Goal: Task Accomplishment & Management: Use online tool/utility

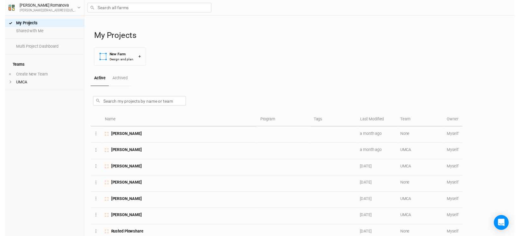
scroll to position [221, 0]
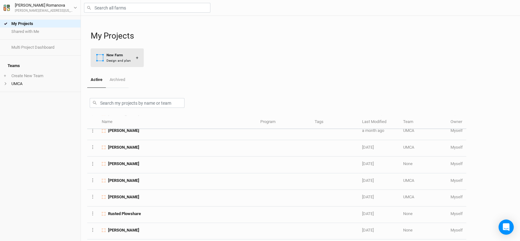
click at [114, 55] on div "New Farm" at bounding box center [118, 54] width 24 height 5
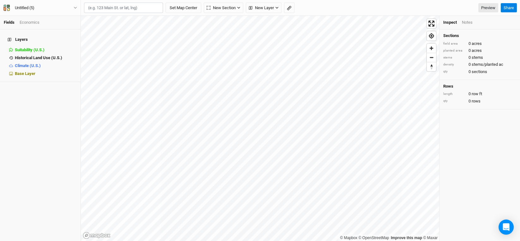
click at [140, 9] on input "text" at bounding box center [123, 8] width 79 height 11
paste input "38.780309, -93.271437"
type input "38.780309, -93.271437"
click at [165, 3] on button "Set Map Center" at bounding box center [183, 8] width 36 height 11
click at [35, 182] on div "Layers Suitability (U.S.) hide Historical Land Use (U.S.) hide Climate (U.S.) h…" at bounding box center [40, 134] width 80 height 211
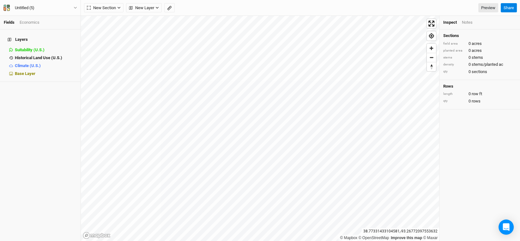
click at [34, 175] on div "Layers Suitability (U.S.) hide Historical Land Use (U.S.) hide Climate (U.S.) h…" at bounding box center [40, 134] width 80 height 211
click at [158, 6] on icon "button" at bounding box center [156, 7] width 3 height 3
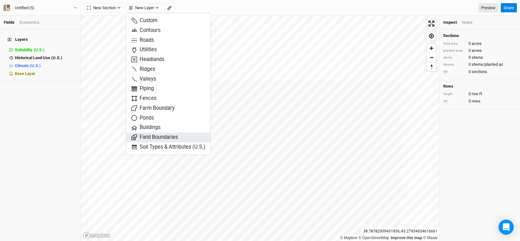
click at [155, 136] on span "Field Boundaries" at bounding box center [154, 137] width 46 height 7
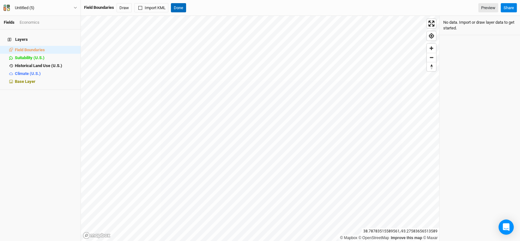
click at [178, 7] on button "Done" at bounding box center [178, 7] width 15 height 9
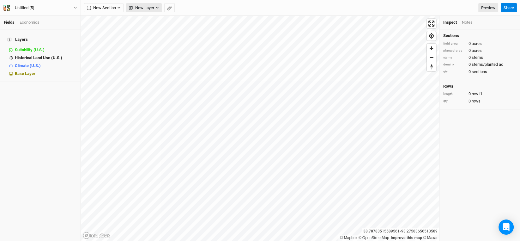
click at [160, 9] on button "New Layer" at bounding box center [144, 7] width 36 height 9
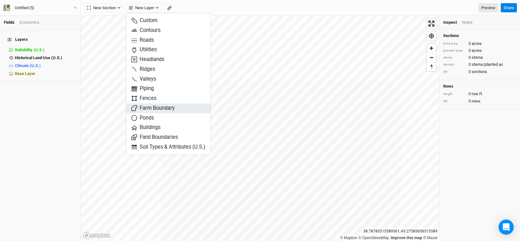
click at [160, 105] on span "Farm Boundary" at bounding box center [152, 107] width 43 height 7
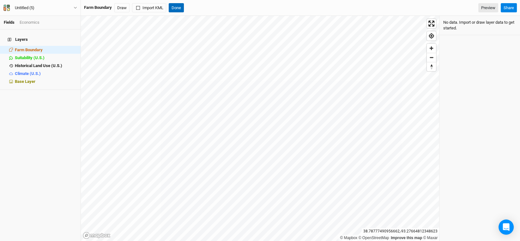
click at [176, 6] on button "Done" at bounding box center [176, 7] width 15 height 9
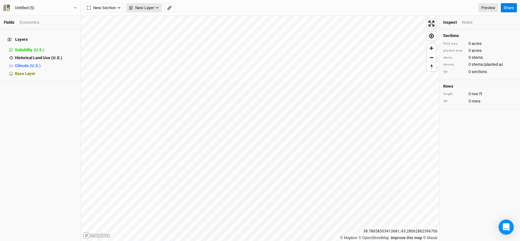
click at [154, 6] on span "New Layer" at bounding box center [141, 8] width 25 height 6
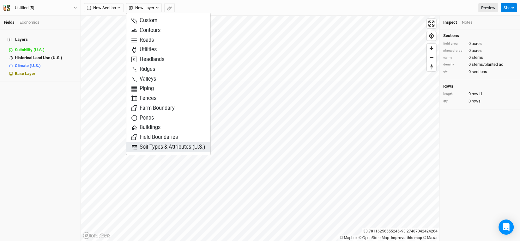
click at [180, 148] on span "Soil Types & Attributes (U.S.)" at bounding box center [168, 146] width 74 height 7
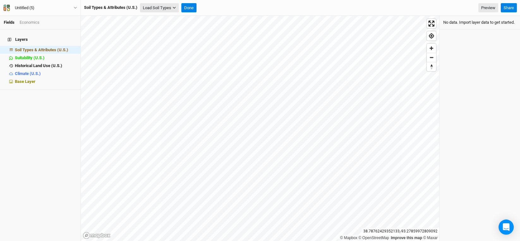
click at [159, 8] on button "Load Soil Types" at bounding box center [159, 7] width 39 height 9
click at [176, 18] on button "Load for Current View" at bounding box center [165, 19] width 50 height 8
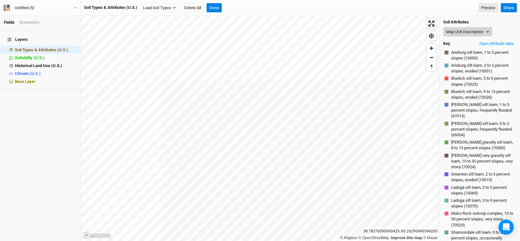
click at [485, 33] on button "Map Unit Description" at bounding box center [467, 31] width 49 height 9
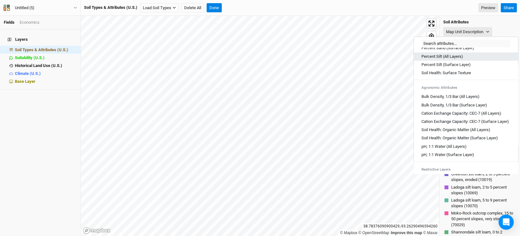
scroll to position [126, 0]
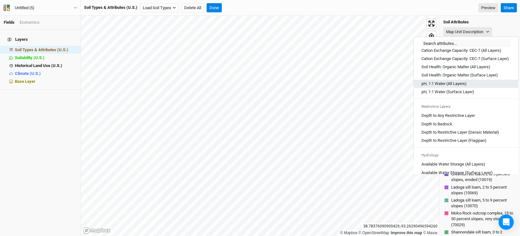
click at [447, 86] on Layers\) "pH, 1:1 Water (All Layers)" at bounding box center [443, 84] width 45 height 6
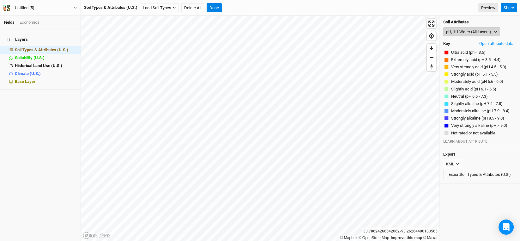
click at [491, 33] on button "pH, 1:1 Water (All Layers)" at bounding box center [471, 31] width 57 height 9
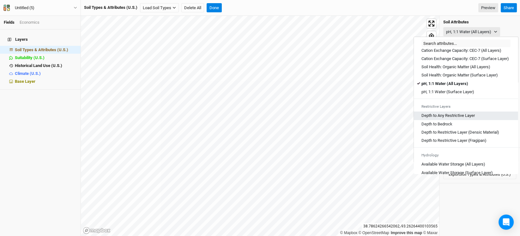
click at [443, 118] on Layer "Depth to Any Restrictive Layer" at bounding box center [447, 116] width 53 height 6
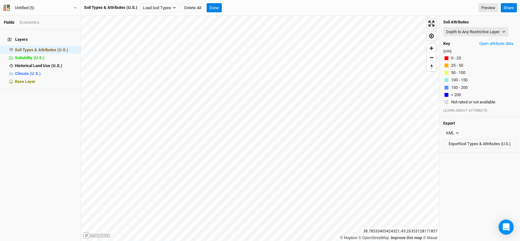
click at [484, 26] on div "Soil Attributes Depth to Any Restrictive Layer Map Unit Description Minor Compo…" at bounding box center [479, 66] width 80 height 101
click at [483, 32] on button "Depth to Any Restrictive Layer" at bounding box center [475, 31] width 65 height 9
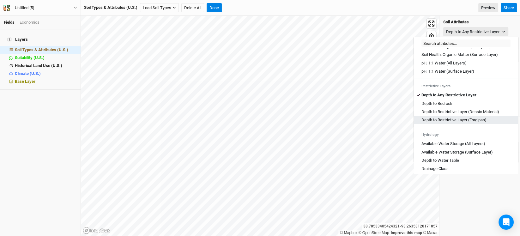
scroll to position [158, 0]
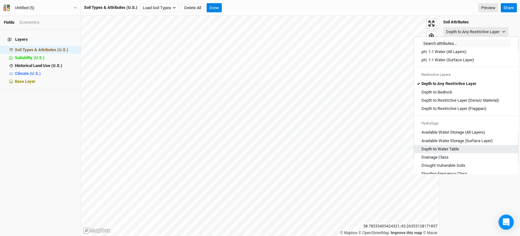
click at [448, 152] on Table "Depth to Water Table" at bounding box center [440, 149] width 38 height 6
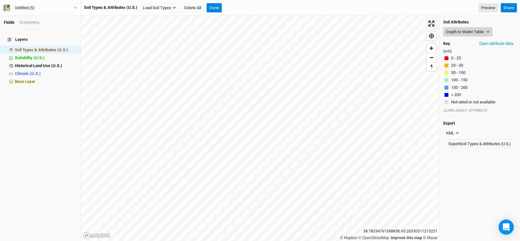
click at [491, 30] on button "Depth to Water Table" at bounding box center [467, 31] width 49 height 9
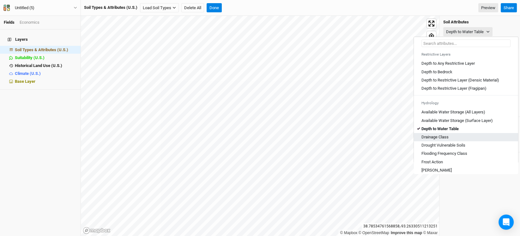
scroll to position [189, 0]
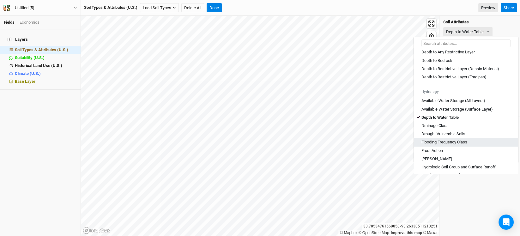
click at [446, 145] on Class "Flooding Frequency Class" at bounding box center [444, 142] width 46 height 6
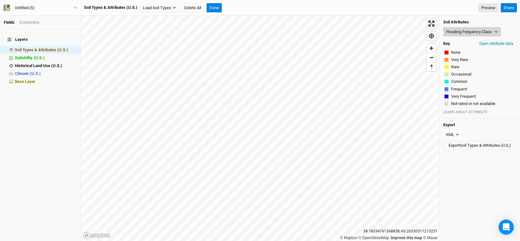
click at [486, 32] on button "Flooding Frequency Class" at bounding box center [471, 31] width 57 height 9
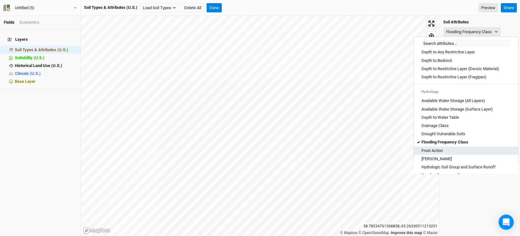
click at [441, 153] on Action "Frost Action" at bounding box center [431, 151] width 21 height 6
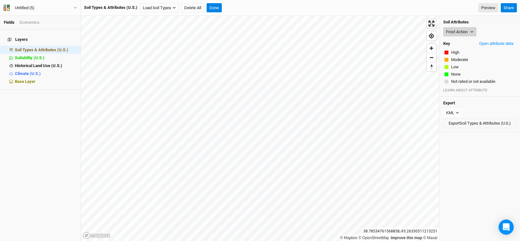
click at [462, 33] on button "Frost Action" at bounding box center [459, 31] width 33 height 9
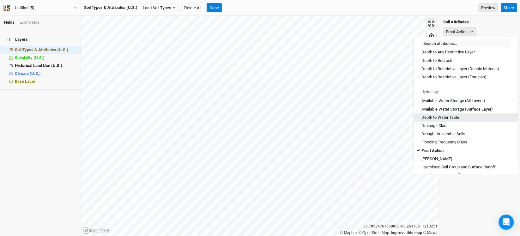
click at [456, 120] on Table "Depth to Water Table" at bounding box center [440, 118] width 38 height 6
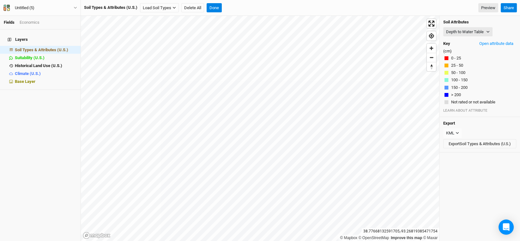
click at [39, 153] on div "Layers Soil Types & Attributes (U.S.) hide Suitability (U.S.) hide Historical L…" at bounding box center [40, 134] width 80 height 211
click at [489, 28] on button "Depth to Water Table" at bounding box center [467, 31] width 49 height 9
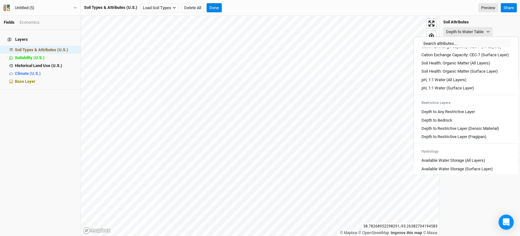
scroll to position [126, 0]
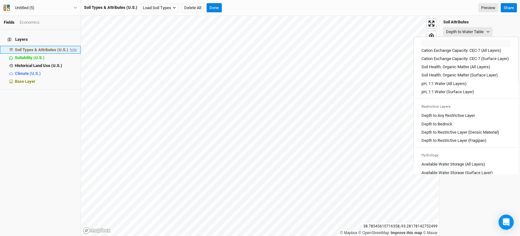
click at [69, 46] on span "hide" at bounding box center [73, 50] width 8 height 8
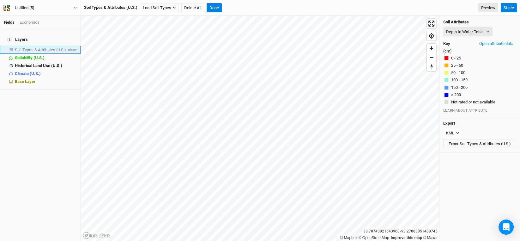
click at [50, 47] on span "Soil Types & Attributes (U.S.)" at bounding box center [40, 49] width 51 height 5
click at [67, 46] on span "show" at bounding box center [72, 50] width 10 height 8
click at [483, 28] on button "Depth to Water Table" at bounding box center [467, 31] width 49 height 9
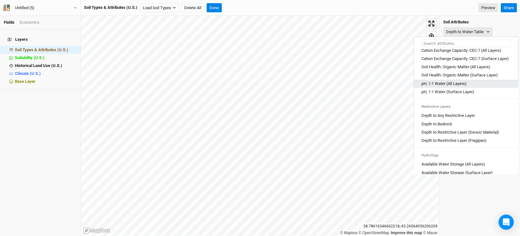
click at [459, 86] on Layers\) "pH, 1:1 Water (All Layers)" at bounding box center [443, 84] width 45 height 6
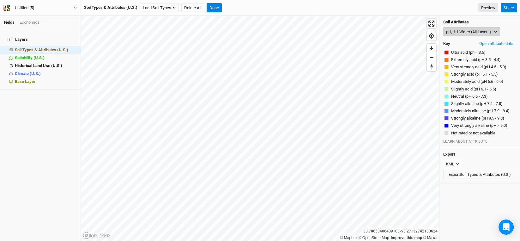
click at [495, 33] on button "pH, 1:1 Water (All Layers)" at bounding box center [471, 31] width 57 height 9
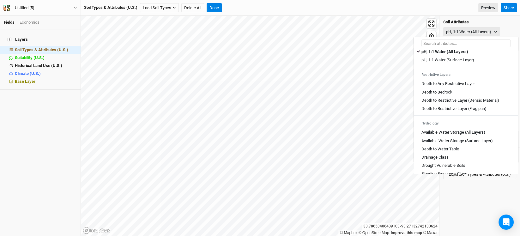
scroll to position [189, 0]
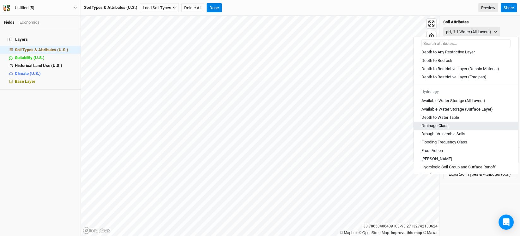
click at [444, 128] on Class "Drainage Class" at bounding box center [434, 126] width 27 height 6
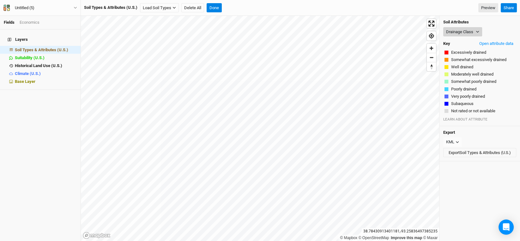
click at [475, 31] on icon "button" at bounding box center [476, 31] width 3 height 3
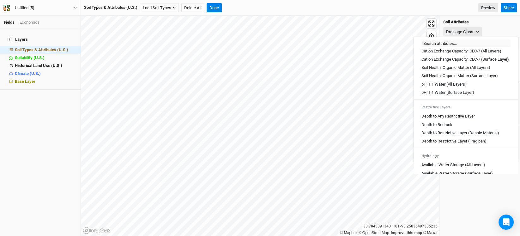
scroll to position [126, 0]
click at [496, 29] on div "Drainage Class" at bounding box center [479, 31] width 73 height 9
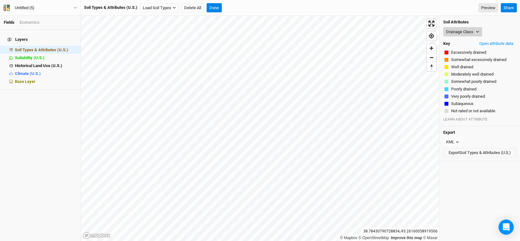
click at [479, 29] on button "Drainage Class" at bounding box center [462, 31] width 39 height 9
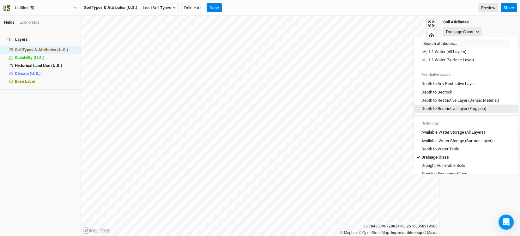
scroll to position [189, 0]
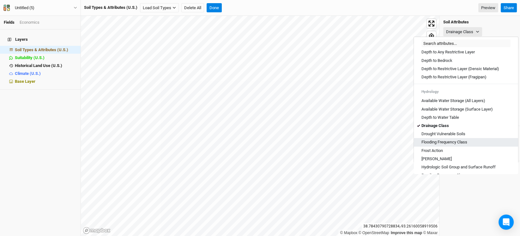
click at [447, 145] on Class "Flooding Frequency Class" at bounding box center [444, 142] width 46 height 6
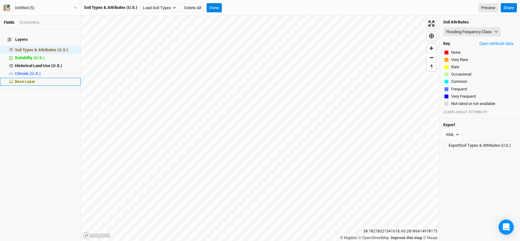
click at [32, 79] on span "Base Layer" at bounding box center [25, 81] width 21 height 5
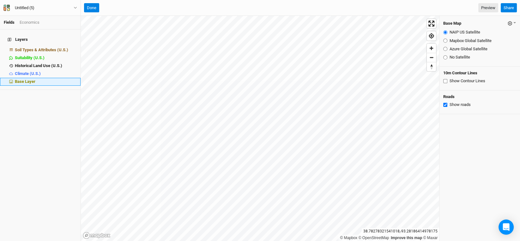
click at [20, 79] on span "Base Layer" at bounding box center [25, 81] width 21 height 5
click at [445, 80] on input "Show Contour Lines" at bounding box center [445, 81] width 4 height 4
checkbox input "true"
click at [49, 47] on span "Soil Types & Attributes (U.S.)" at bounding box center [41, 49] width 53 height 5
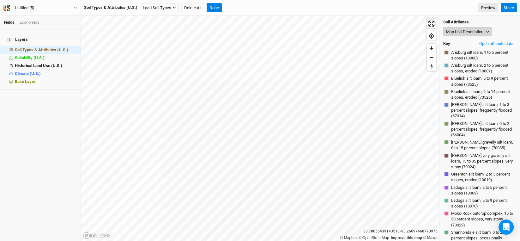
click at [481, 29] on button "Map Unit Description" at bounding box center [467, 31] width 49 height 9
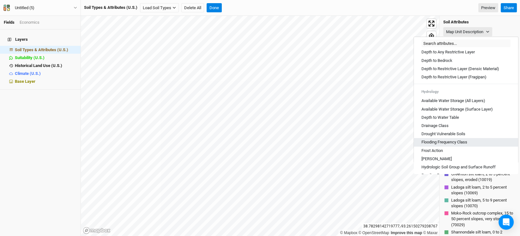
click at [450, 145] on Class "Flooding Frequency Class" at bounding box center [444, 142] width 46 height 6
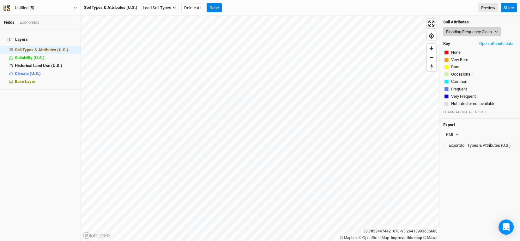
click at [494, 30] on button "Flooding Frequency Class" at bounding box center [471, 31] width 57 height 9
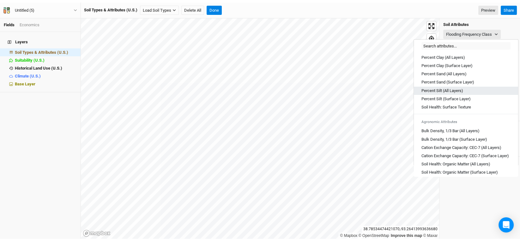
scroll to position [0, 0]
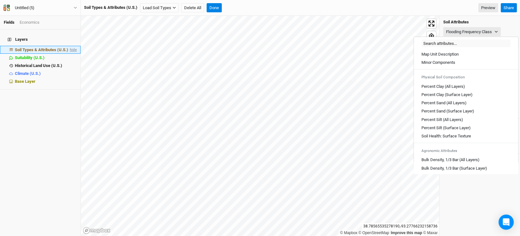
click at [69, 46] on span "hide" at bounding box center [73, 50] width 8 height 8
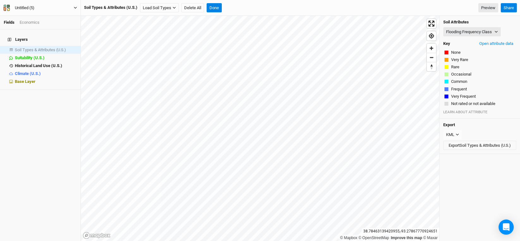
click at [26, 7] on div "Untitled (5)" at bounding box center [25, 8] width 20 height 6
click at [24, 9] on div "Untitled (5)" at bounding box center [25, 8] width 20 height 6
click at [23, 7] on div "Untitled (5)" at bounding box center [25, 8] width 20 height 6
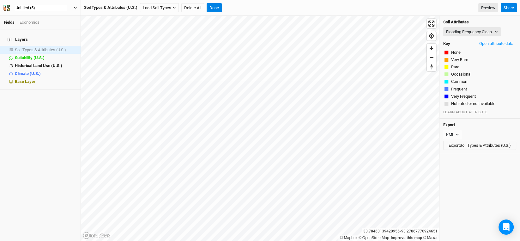
type input "[PERSON_NAME]"
click at [218, 6] on button "Done" at bounding box center [213, 7] width 15 height 9
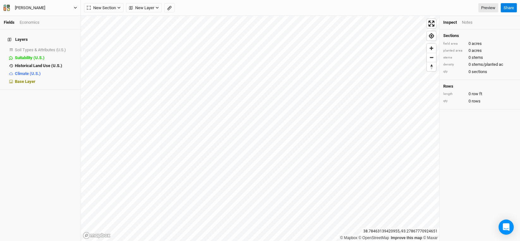
click at [31, 8] on div "[PERSON_NAME]" at bounding box center [30, 8] width 30 height 6
click at [36, 16] on button "Back" at bounding box center [52, 17] width 50 height 8
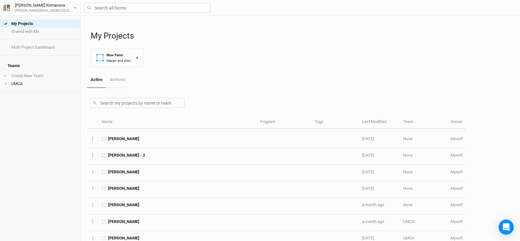
scroll to position [158, 0]
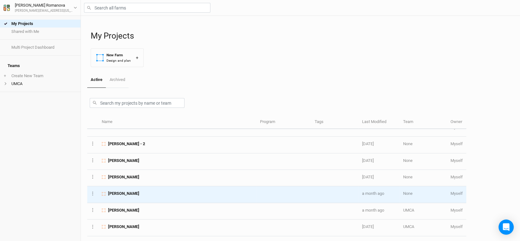
click at [122, 193] on span "[PERSON_NAME]" at bounding box center [123, 193] width 31 height 6
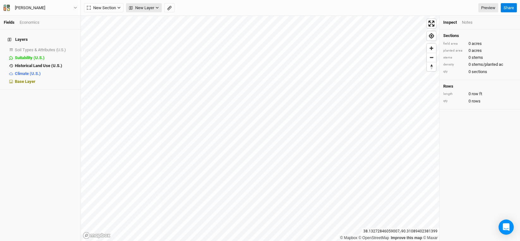
click at [154, 8] on span "New Layer" at bounding box center [141, 8] width 25 height 6
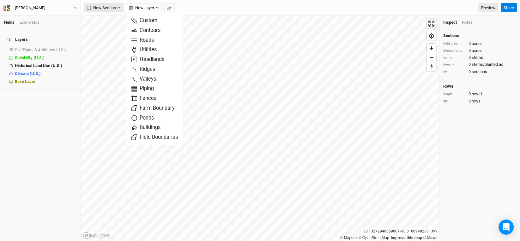
click at [119, 7] on icon "button" at bounding box center [118, 7] width 3 height 3
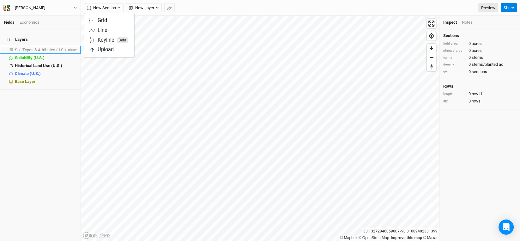
click at [57, 46] on li "Soil Types & Attributes (U.S.) show" at bounding box center [40, 50] width 80 height 8
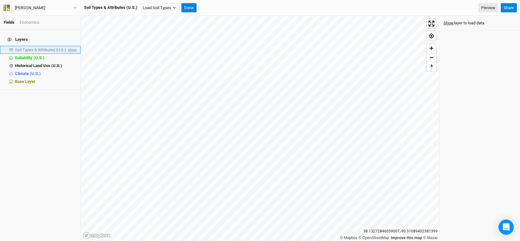
click at [68, 46] on span "show" at bounding box center [72, 50] width 10 height 8
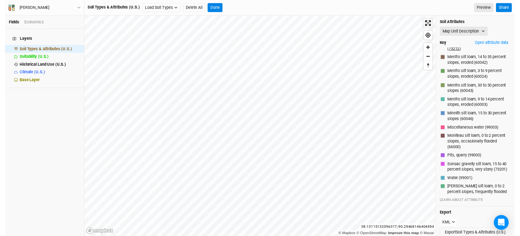
scroll to position [60, 0]
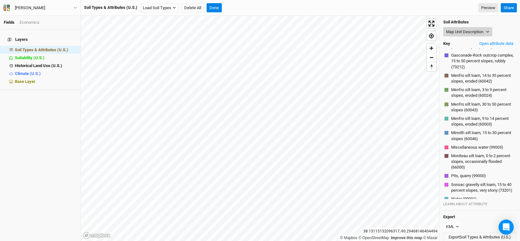
click at [488, 34] on button "Map Unit Description" at bounding box center [467, 31] width 49 height 9
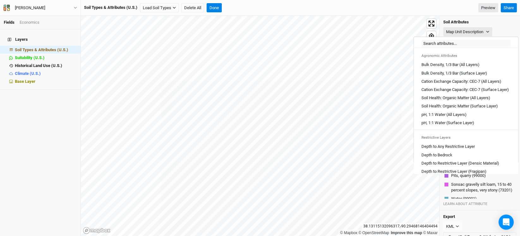
scroll to position [126, 0]
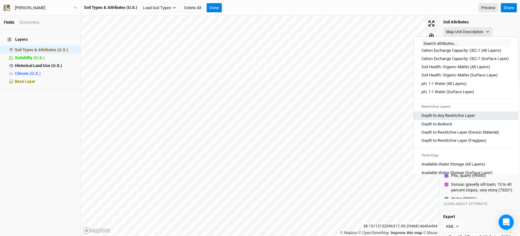
click at [465, 118] on Layer "Depth to Any Restrictive Layer" at bounding box center [447, 116] width 53 height 6
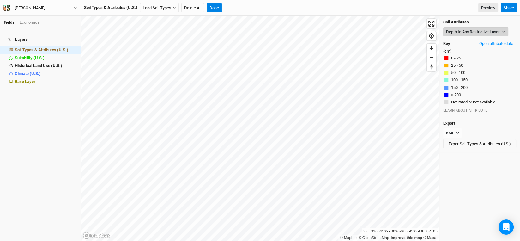
click at [462, 28] on button "Depth to Any Restrictive Layer" at bounding box center [475, 31] width 65 height 9
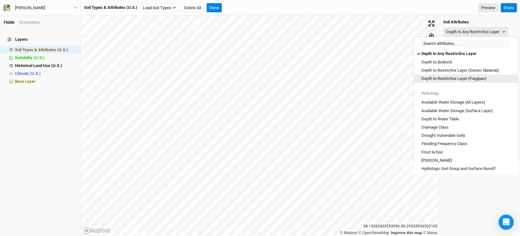
scroll to position [189, 0]
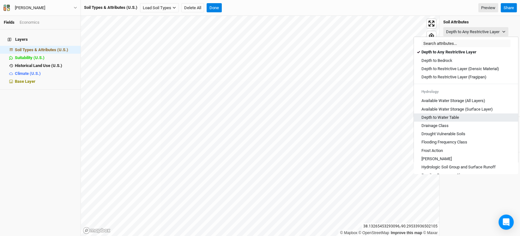
click at [455, 120] on Table "Depth to Water Table" at bounding box center [440, 118] width 38 height 6
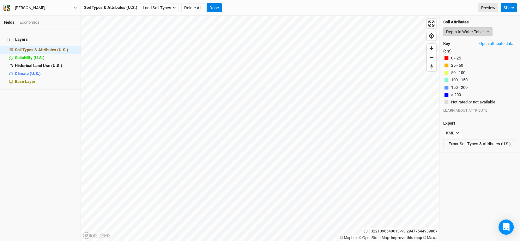
click at [480, 31] on button "Depth to Water Table" at bounding box center [467, 31] width 49 height 9
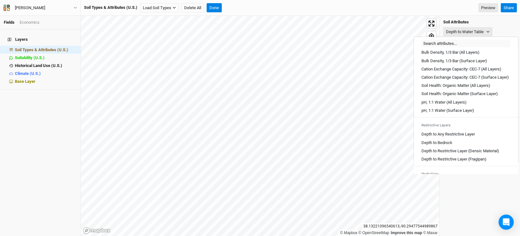
scroll to position [126, 0]
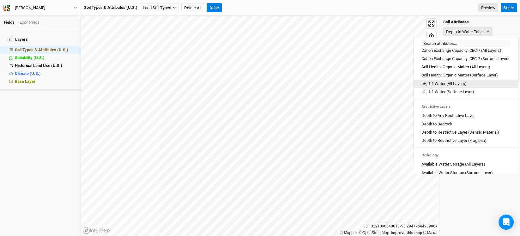
click at [438, 86] on Layers\) "pH, 1:1 Water (All Layers)" at bounding box center [443, 84] width 45 height 6
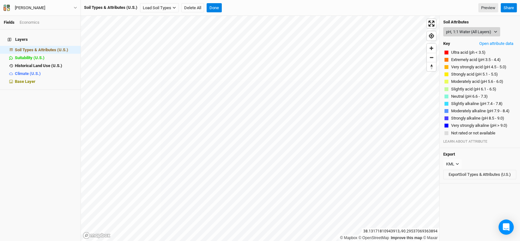
click at [489, 28] on button "pH, 1:1 Water (All Layers)" at bounding box center [471, 31] width 57 height 9
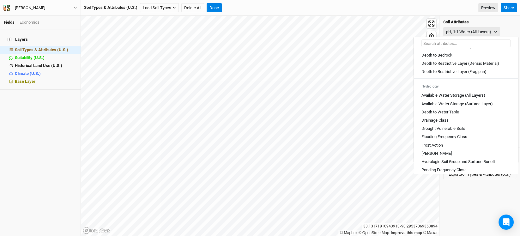
scroll to position [221, 0]
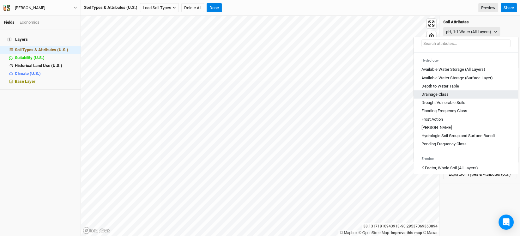
click at [444, 97] on Class "Drainage Class" at bounding box center [434, 95] width 27 height 6
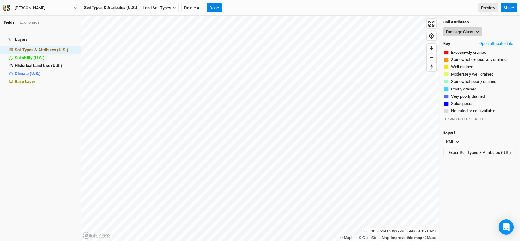
click at [476, 33] on icon "button" at bounding box center [476, 31] width 3 height 3
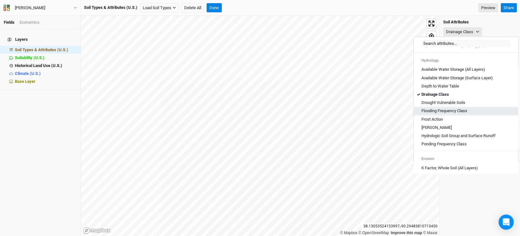
click at [449, 112] on link "Flooding Frequency Class" at bounding box center [466, 111] width 104 height 8
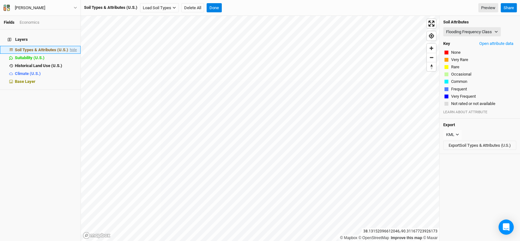
click at [71, 46] on span "hide" at bounding box center [73, 50] width 8 height 8
click at [497, 31] on icon "button" at bounding box center [495, 31] width 3 height 3
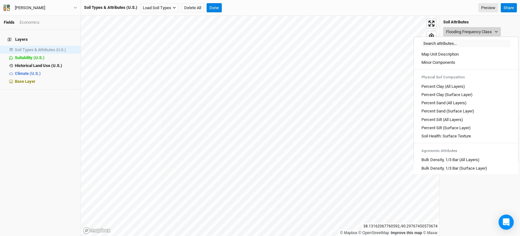
click at [497, 31] on icon "button" at bounding box center [495, 32] width 3 height 2
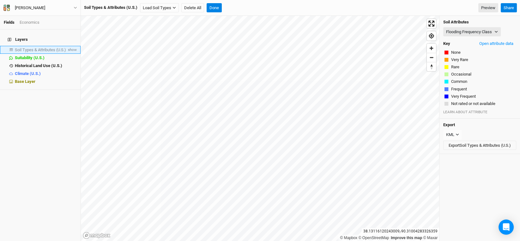
click at [46, 47] on span "Soil Types & Attributes (U.S.)" at bounding box center [40, 49] width 51 height 5
click at [67, 46] on span "show" at bounding box center [72, 50] width 10 height 8
click at [496, 33] on icon "button" at bounding box center [495, 31] width 3 height 3
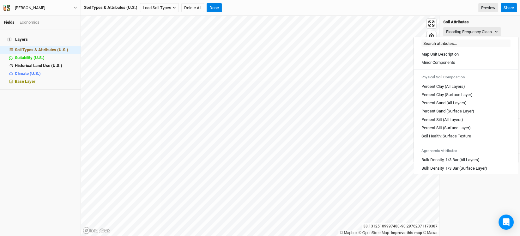
click at [480, 20] on h4 "Soil Attributes" at bounding box center [479, 22] width 73 height 5
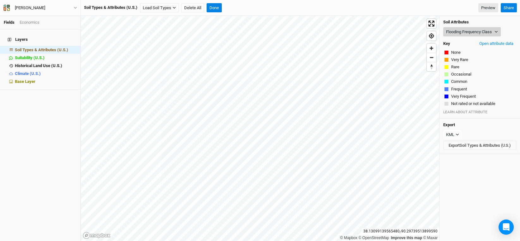
click at [497, 30] on icon "button" at bounding box center [495, 31] width 3 height 3
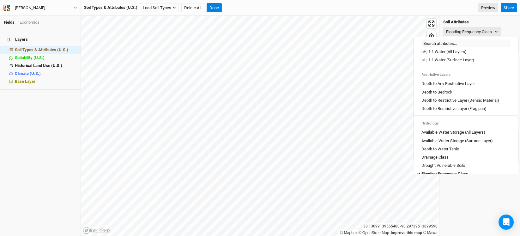
scroll to position [189, 0]
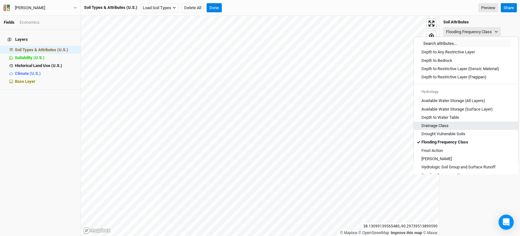
click at [447, 128] on Class "Drainage Class" at bounding box center [434, 126] width 27 height 6
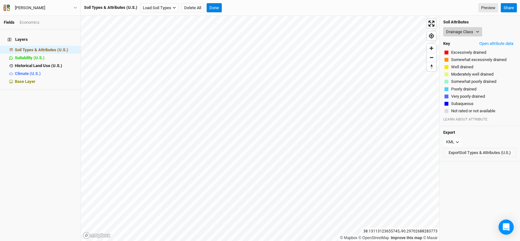
click at [470, 33] on button "Drainage Class" at bounding box center [462, 31] width 39 height 9
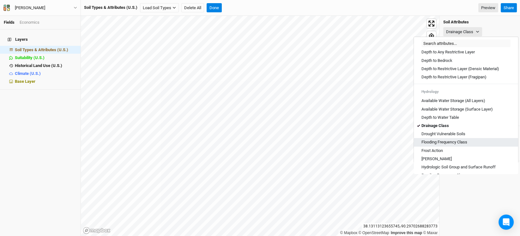
click at [452, 145] on Class "Flooding Frequency Class" at bounding box center [444, 142] width 46 height 6
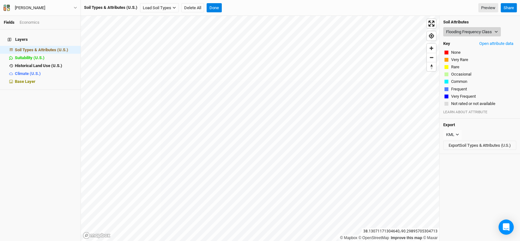
click at [497, 30] on icon "button" at bounding box center [495, 31] width 3 height 3
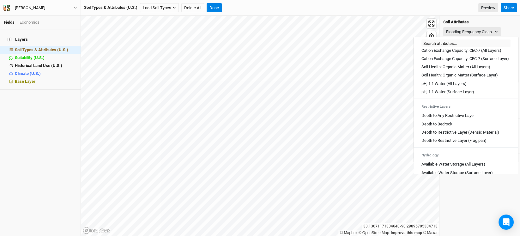
scroll to position [158, 0]
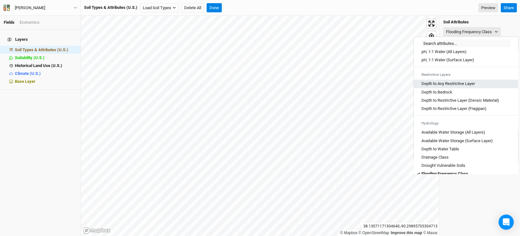
click at [466, 86] on link "Depth to Any Restrictive Layer" at bounding box center [466, 84] width 104 height 8
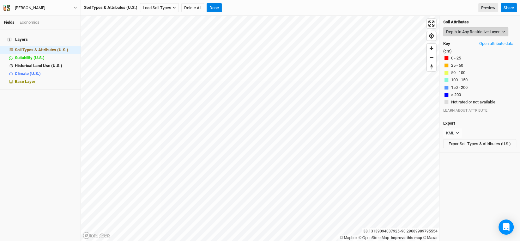
click at [501, 30] on button "Depth to Any Restrictive Layer" at bounding box center [475, 31] width 65 height 9
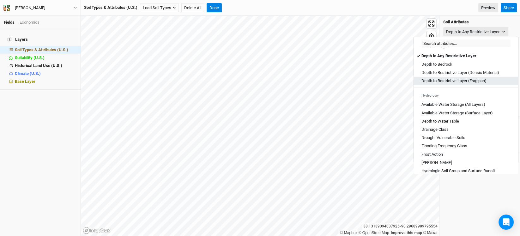
scroll to position [189, 0]
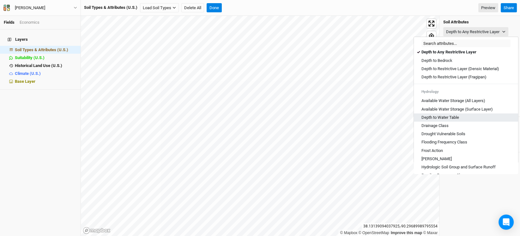
click at [449, 120] on Table "Depth to Water Table" at bounding box center [440, 118] width 38 height 6
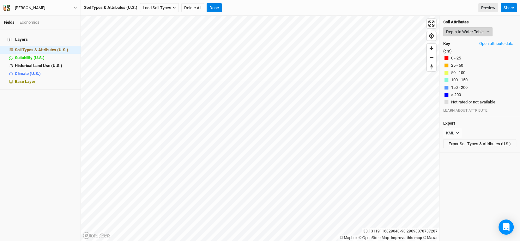
click at [462, 31] on button "Depth to Water Table" at bounding box center [467, 31] width 49 height 9
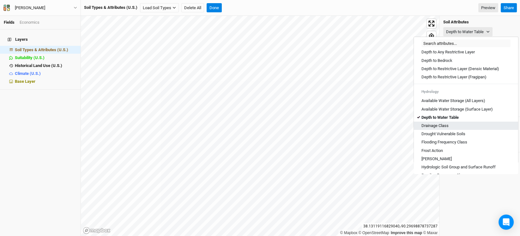
click at [445, 128] on Class "Drainage Class" at bounding box center [434, 126] width 27 height 6
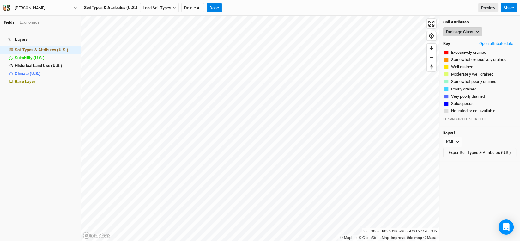
click at [473, 28] on button "Drainage Class" at bounding box center [462, 31] width 39 height 9
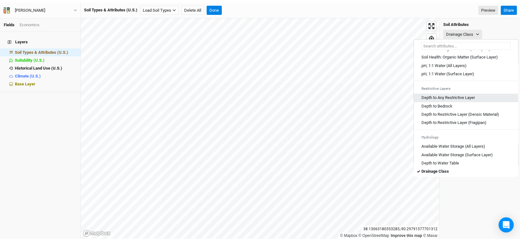
scroll to position [158, 0]
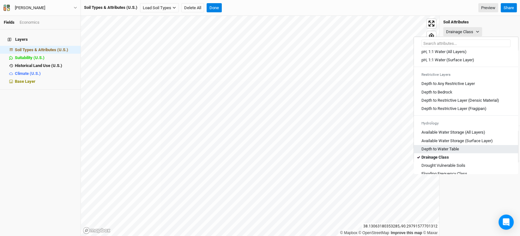
click at [450, 152] on Table "Depth to Water Table" at bounding box center [440, 149] width 38 height 6
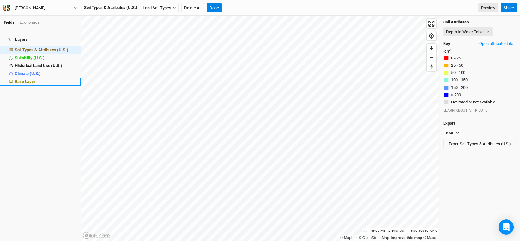
click at [22, 79] on span "Base Layer" at bounding box center [25, 81] width 21 height 5
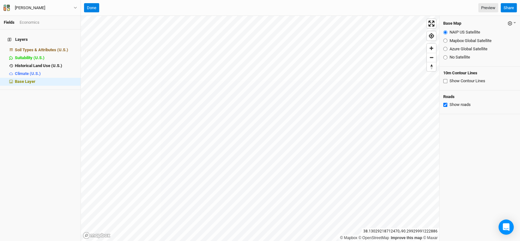
click at [444, 80] on input "Show Contour Lines" at bounding box center [445, 81] width 4 height 4
checkbox input "true"
click at [69, 46] on span "hide" at bounding box center [73, 50] width 8 height 8
click at [444, 48] on input "Azure Global Satellite" at bounding box center [445, 49] width 4 height 4
radio input "true"
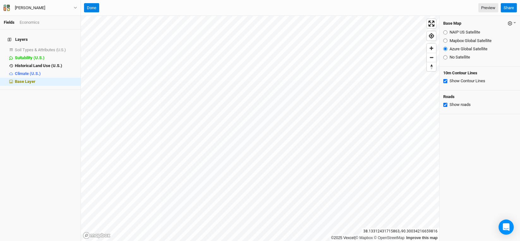
click at [445, 31] on input "NAIP US Satellite" at bounding box center [445, 32] width 4 height 4
radio input "true"
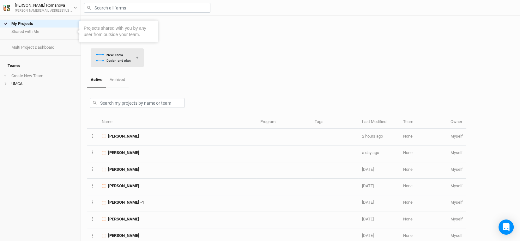
click at [118, 53] on div "New Farm" at bounding box center [118, 54] width 24 height 5
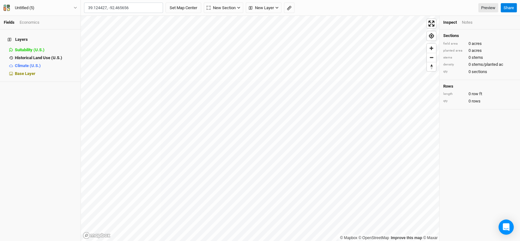
type input "39.124427, -92.465656"
click at [165, 3] on button "Set Map Center" at bounding box center [183, 8] width 36 height 11
click at [159, 9] on button "New Layer" at bounding box center [144, 7] width 36 height 9
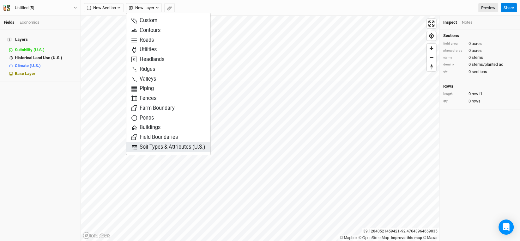
click at [167, 146] on span "Soil Types & Attributes (U.S.)" at bounding box center [168, 146] width 74 height 7
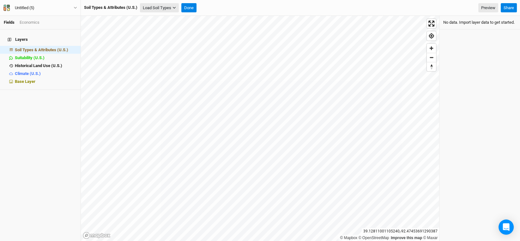
click at [158, 7] on button "Load Soil Types" at bounding box center [159, 7] width 39 height 9
click at [152, 20] on button "Load for Current View" at bounding box center [165, 19] width 50 height 8
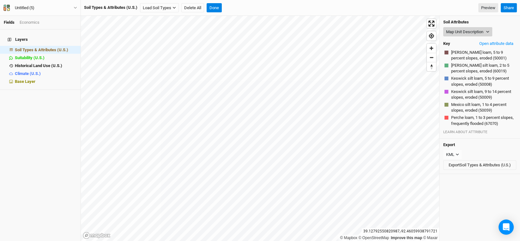
click at [486, 27] on button "Map Unit Description" at bounding box center [467, 31] width 49 height 9
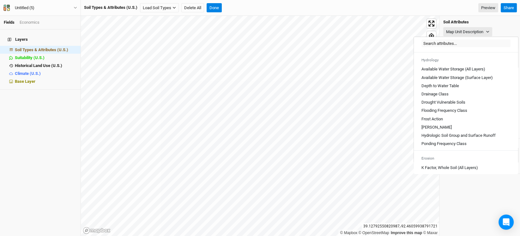
scroll to position [221, 0]
click at [453, 89] on Table "Depth to Water Table" at bounding box center [440, 86] width 38 height 6
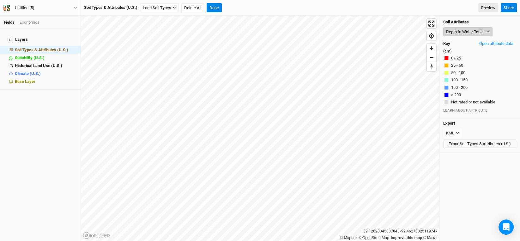
click at [480, 29] on button "Depth to Water Table" at bounding box center [467, 31] width 49 height 9
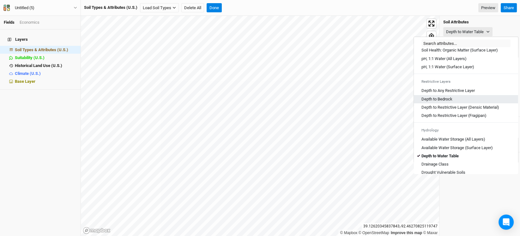
scroll to position [189, 0]
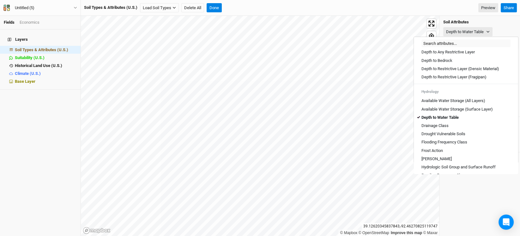
click at [444, 128] on Class "Drainage Class" at bounding box center [434, 126] width 27 height 6
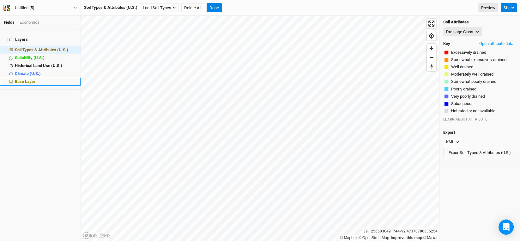
drag, startPoint x: 28, startPoint y: 76, endPoint x: 45, endPoint y: 78, distance: 16.1
click at [28, 79] on span "Base Layer" at bounding box center [25, 81] width 21 height 5
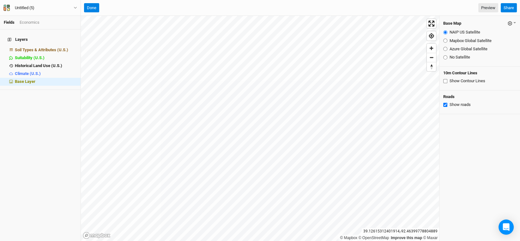
click at [445, 80] on input "Show Contour Lines" at bounding box center [445, 81] width 4 height 4
checkbox input "true"
click at [45, 47] on span "Soil Types & Attributes (U.S.)" at bounding box center [41, 49] width 53 height 5
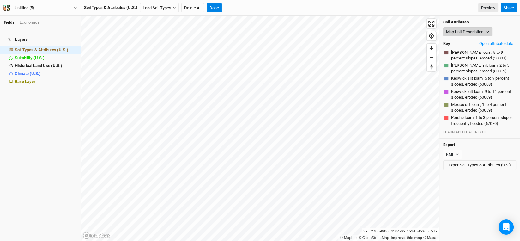
click at [484, 28] on button "Map Unit Description" at bounding box center [467, 31] width 49 height 9
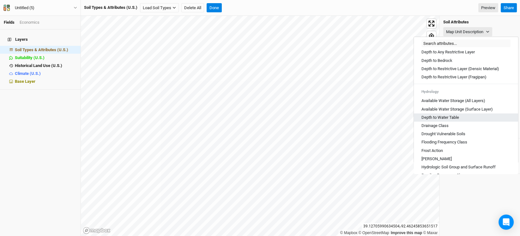
click at [445, 120] on Table "Depth to Water Table" at bounding box center [440, 118] width 38 height 6
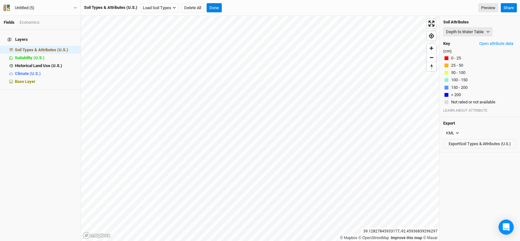
click at [483, 24] on div "Soil Attributes Depth to Water Table Map Unit Description Minor Components Phys…" at bounding box center [479, 66] width 80 height 101
click at [484, 31] on button "Depth to Water Table" at bounding box center [467, 31] width 49 height 9
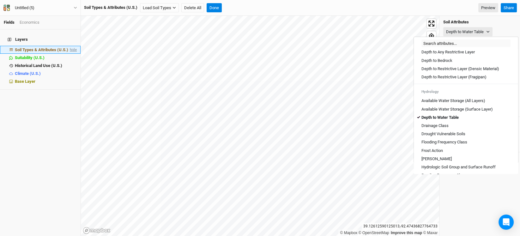
click at [69, 46] on span "hide" at bounding box center [73, 50] width 8 height 8
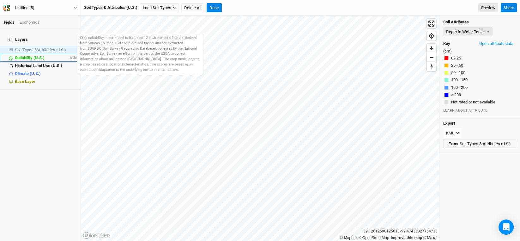
click at [29, 55] on span "Suitability (U.S.)" at bounding box center [30, 57] width 30 height 5
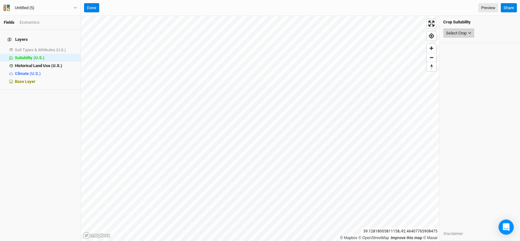
click at [467, 29] on button "Select Crop" at bounding box center [458, 32] width 31 height 9
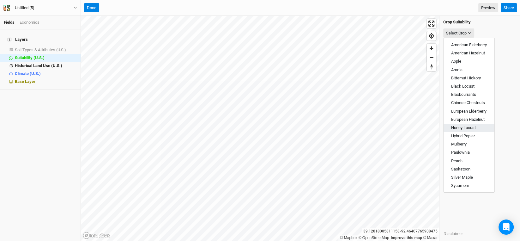
click at [467, 129] on span "Honey Locust" at bounding box center [463, 127] width 25 height 5
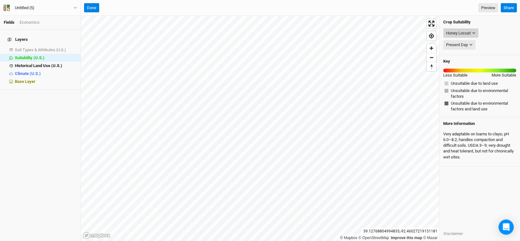
click at [474, 32] on icon "button" at bounding box center [473, 32] width 3 height 3
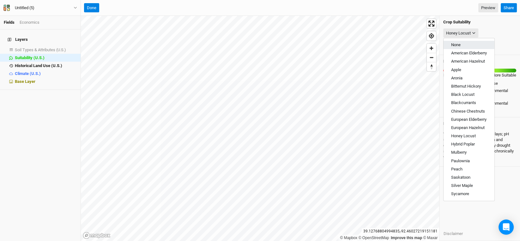
click at [462, 44] on button "None" at bounding box center [468, 45] width 51 height 8
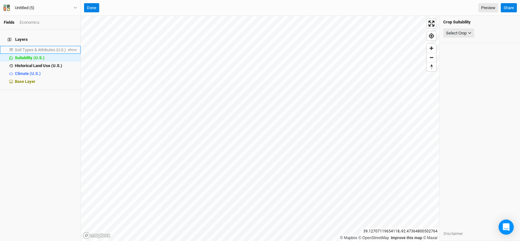
click at [47, 47] on span "Soil Types & Attributes (U.S.)" at bounding box center [40, 49] width 51 height 5
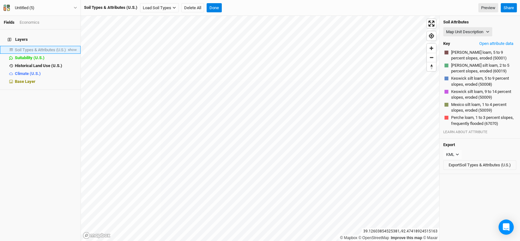
click at [46, 47] on span "Soil Types & Attributes (U.S.)" at bounding box center [40, 49] width 51 height 5
click at [68, 46] on span "show" at bounding box center [72, 50] width 10 height 8
drag, startPoint x: 488, startPoint y: 28, endPoint x: 488, endPoint y: 33, distance: 4.2
click at [488, 28] on button "Map Unit Description" at bounding box center [467, 31] width 49 height 9
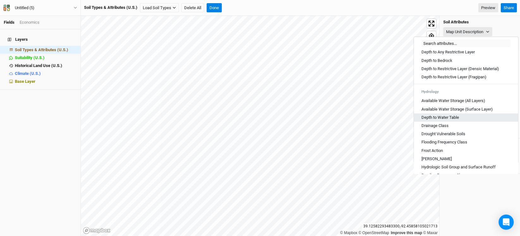
click at [469, 120] on div "Depth to Water Table" at bounding box center [465, 118] width 89 height 6
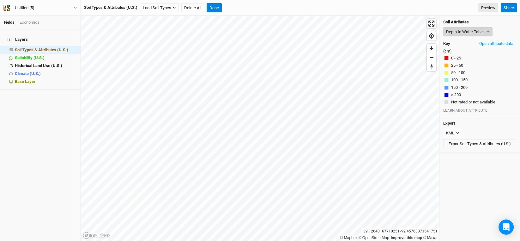
click at [475, 31] on button "Depth to Water Table" at bounding box center [467, 31] width 49 height 9
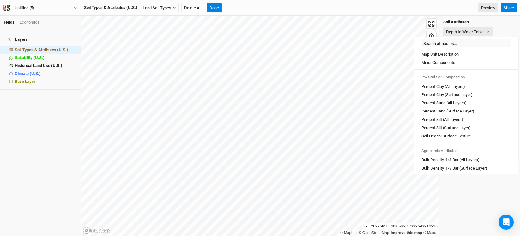
click at [32, 118] on div "Layers Soil Types & Attributes (U.S.) hide Suitability (U.S.) hide Historical L…" at bounding box center [40, 132] width 80 height 206
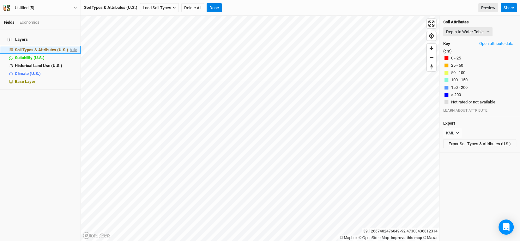
click at [69, 46] on span "hide" at bounding box center [73, 50] width 8 height 8
click at [33, 55] on span "Suitability (U.S.)" at bounding box center [30, 57] width 30 height 5
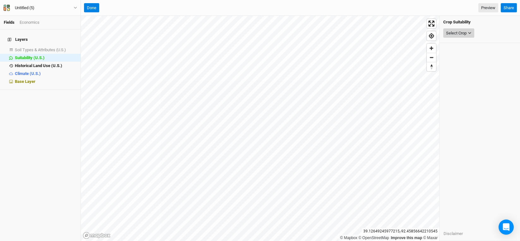
click at [470, 32] on icon "button" at bounding box center [469, 32] width 3 height 3
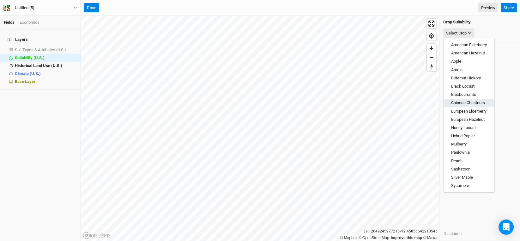
click at [454, 101] on span "Chinese Chestnuts" at bounding box center [468, 102] width 34 height 5
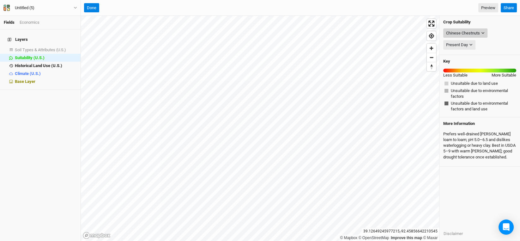
click at [474, 32] on div "Chinese Chestnuts" at bounding box center [463, 33] width 34 height 6
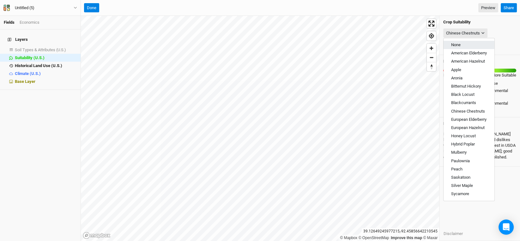
click at [465, 45] on button "None" at bounding box center [468, 45] width 51 height 8
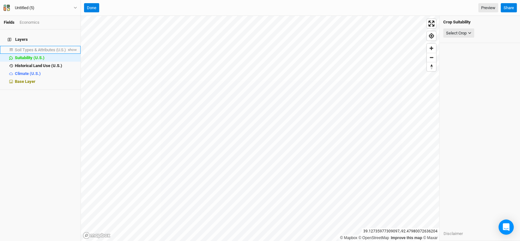
click at [54, 47] on span "Soil Types & Attributes (U.S.)" at bounding box center [40, 49] width 51 height 5
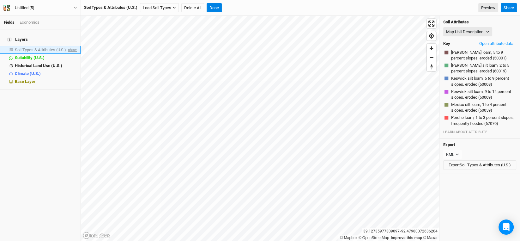
click at [67, 46] on span "show" at bounding box center [72, 50] width 10 height 8
click at [487, 29] on button "Map Unit Description" at bounding box center [467, 31] width 49 height 9
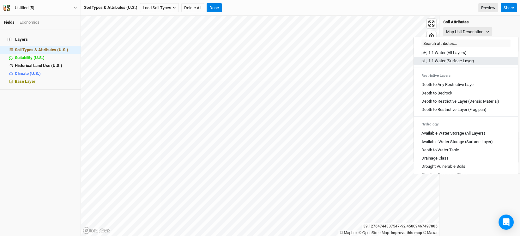
scroll to position [158, 0]
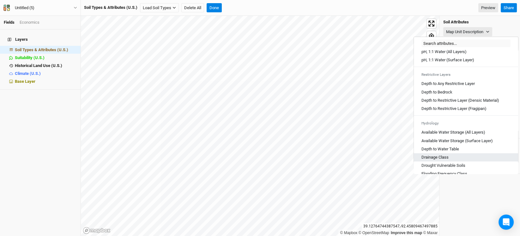
click at [442, 160] on Class "Drainage Class" at bounding box center [434, 157] width 27 height 6
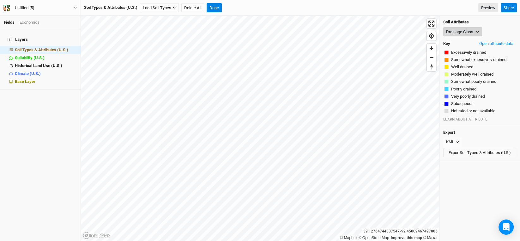
click at [472, 33] on button "Drainage Class" at bounding box center [462, 31] width 39 height 9
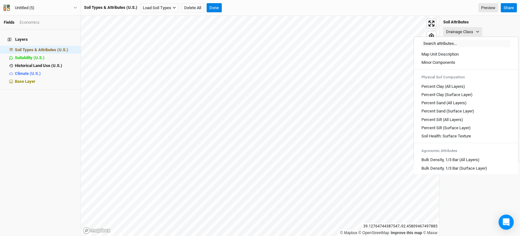
click at [475, 21] on h4 "Soil Attributes" at bounding box center [479, 22] width 73 height 5
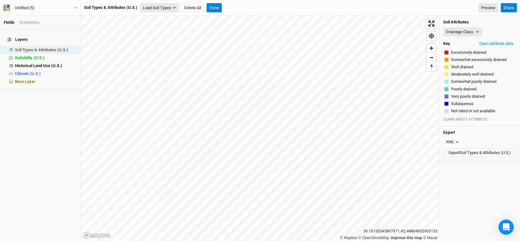
click at [172, 8] on button "Load Soil Types" at bounding box center [159, 7] width 39 height 9
click at [171, 18] on button "Load for Current View" at bounding box center [165, 19] width 50 height 8
click at [187, 9] on button "Delete All" at bounding box center [181, 7] width 23 height 9
click at [255, 6] on button "Confirm" at bounding box center [254, 7] width 20 height 9
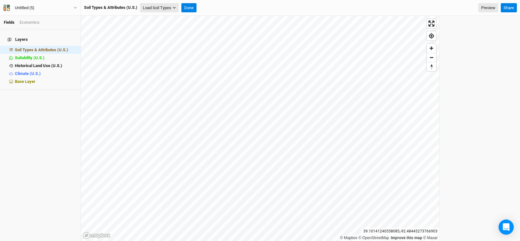
click at [160, 7] on button "Load Soil Types" at bounding box center [159, 7] width 39 height 9
click at [157, 16] on button "Load for Current View" at bounding box center [165, 19] width 50 height 8
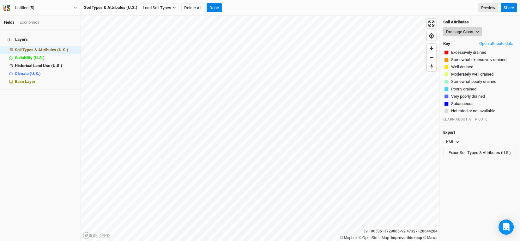
click at [476, 33] on button "Drainage Class" at bounding box center [462, 31] width 39 height 9
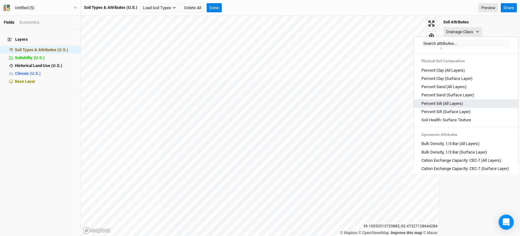
scroll to position [32, 0]
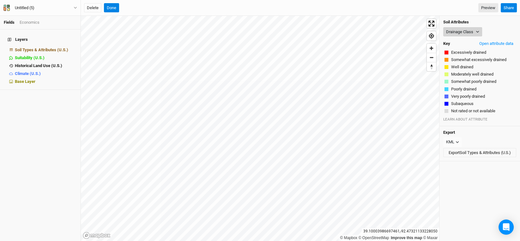
click at [461, 33] on button "Drainage Class" at bounding box center [462, 31] width 39 height 9
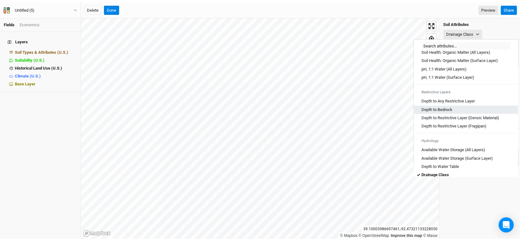
scroll to position [158, 0]
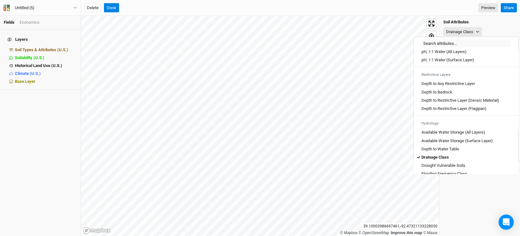
click at [450, 151] on Table "Depth to Water Table" at bounding box center [440, 149] width 38 height 6
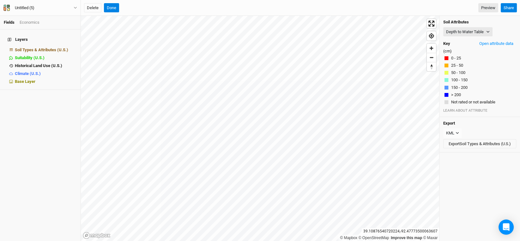
click at [158, 240] on html "Fields Economics Layers Soil Types & Attributes (U.S.) hide Suitability (U.S.) …" at bounding box center [260, 120] width 520 height 241
click at [222, 240] on html "Fields Economics Layers Soil Types & Attributes (U.S.) hide Suitability (U.S.) …" at bounding box center [260, 120] width 520 height 241
click at [112, 9] on button "Done" at bounding box center [111, 7] width 15 height 9
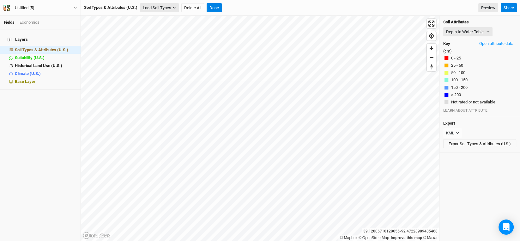
click at [162, 5] on button "Load Soil Types" at bounding box center [159, 7] width 39 height 9
click at [165, 20] on button "Load for Current View" at bounding box center [165, 19] width 50 height 8
click at [183, 7] on button "Delete All" at bounding box center [181, 7] width 23 height 9
click at [253, 7] on button "Confirm" at bounding box center [254, 7] width 20 height 9
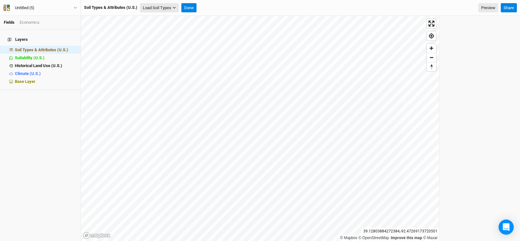
click at [174, 8] on icon "button" at bounding box center [174, 8] width 3 height 2
click at [167, 18] on button "Load for Current View" at bounding box center [165, 19] width 50 height 8
click at [177, 7] on button "Done" at bounding box center [177, 7] width 15 height 9
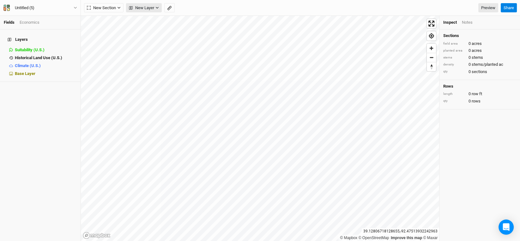
click at [151, 10] on span "New Layer" at bounding box center [141, 8] width 25 height 6
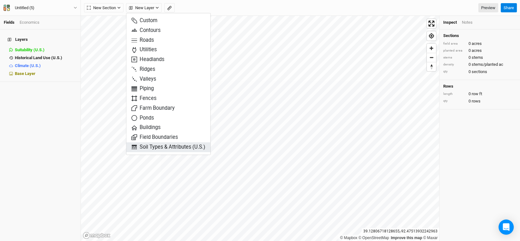
click at [160, 148] on span "Soil Types & Attributes (U.S.)" at bounding box center [168, 146] width 74 height 7
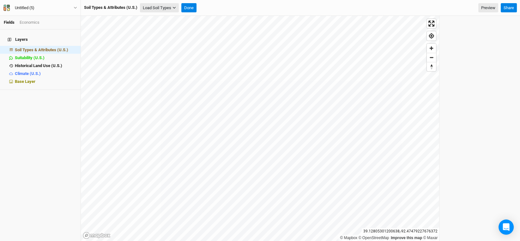
click at [151, 8] on button "Load Soil Types" at bounding box center [159, 7] width 39 height 9
click at [158, 16] on button "Load for Current View" at bounding box center [165, 19] width 50 height 8
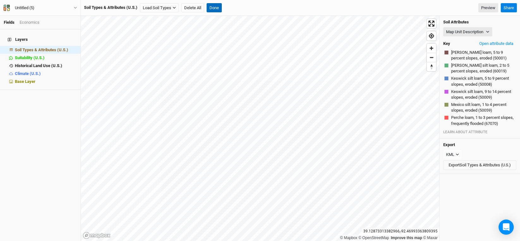
click at [216, 5] on button "Done" at bounding box center [213, 7] width 15 height 9
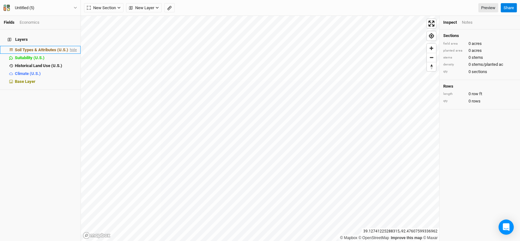
click at [69, 46] on span "hide" at bounding box center [73, 50] width 8 height 8
click at [117, 9] on icon "button" at bounding box center [118, 7] width 3 height 3
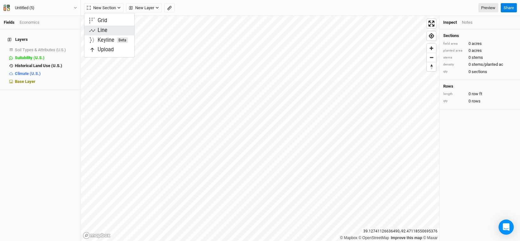
click at [102, 27] on div "Line" at bounding box center [103, 30] width 10 height 7
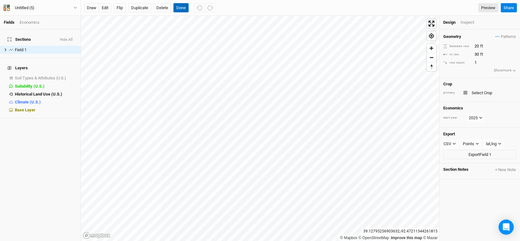
click at [178, 7] on button "Done" at bounding box center [180, 7] width 15 height 9
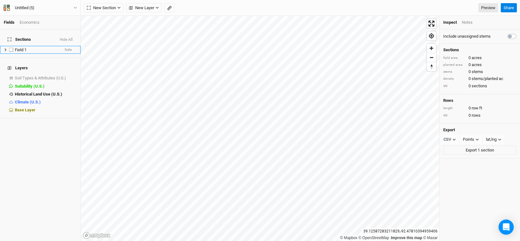
click at [26, 47] on span "Field 1" at bounding box center [21, 49] width 12 height 5
